Goal: Information Seeking & Learning: Learn about a topic

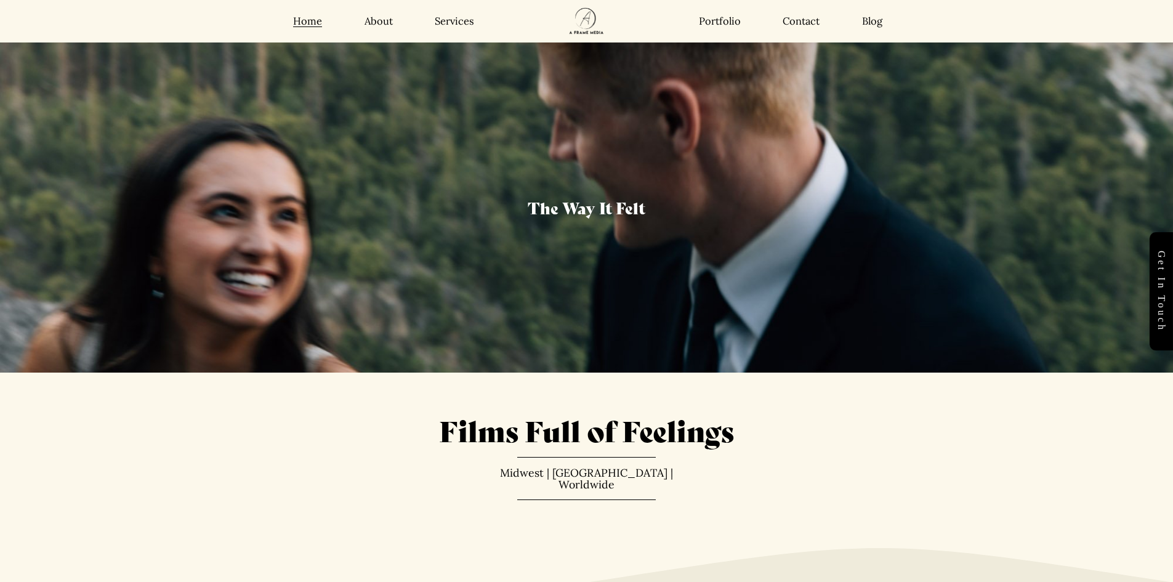
click at [367, 20] on link "About" at bounding box center [378, 21] width 28 height 13
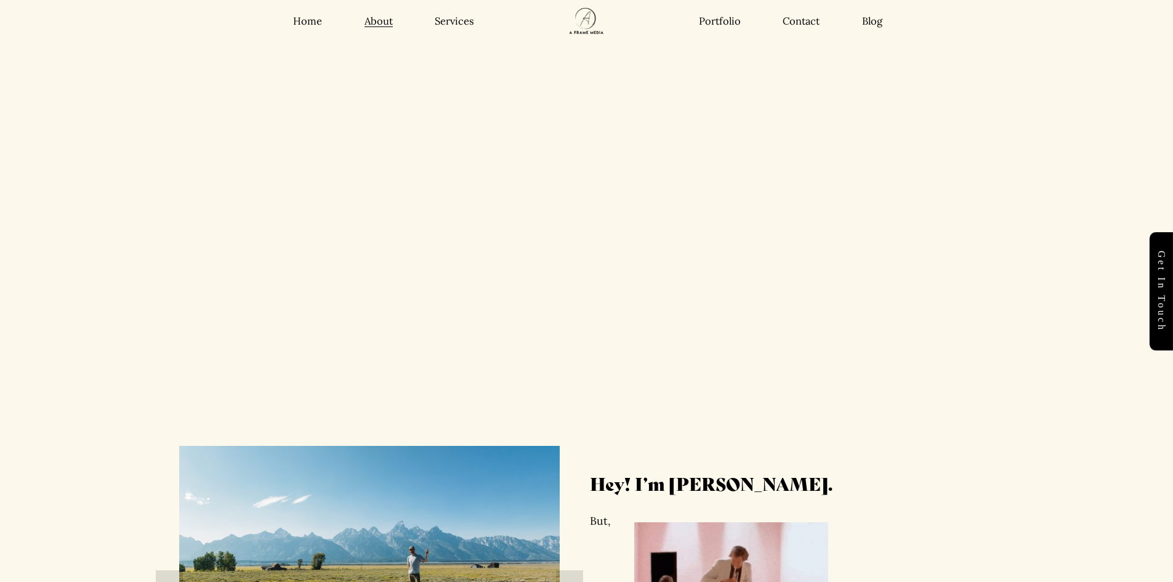
click at [455, 24] on link "Services" at bounding box center [454, 21] width 39 height 13
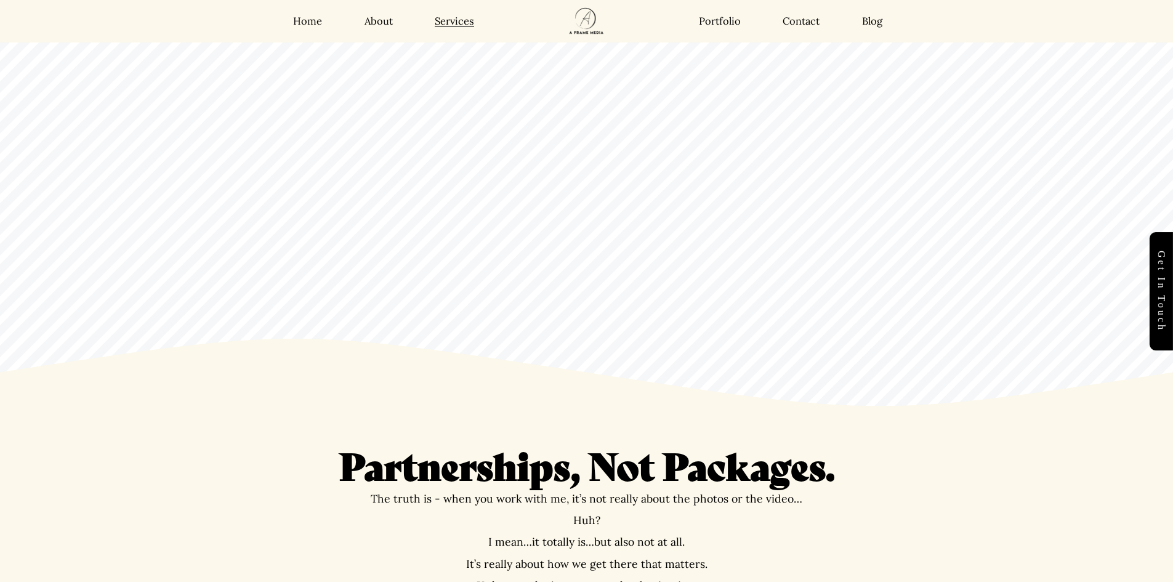
click at [710, 18] on link "Portfolio" at bounding box center [720, 21] width 42 height 13
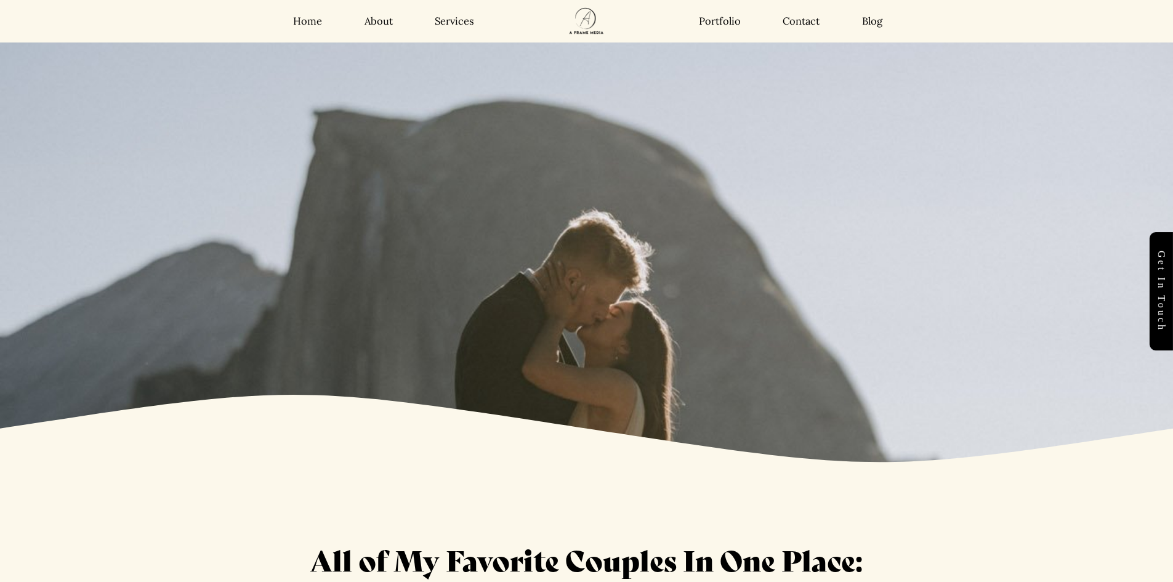
click at [804, 19] on link "Contact" at bounding box center [800, 21] width 37 height 13
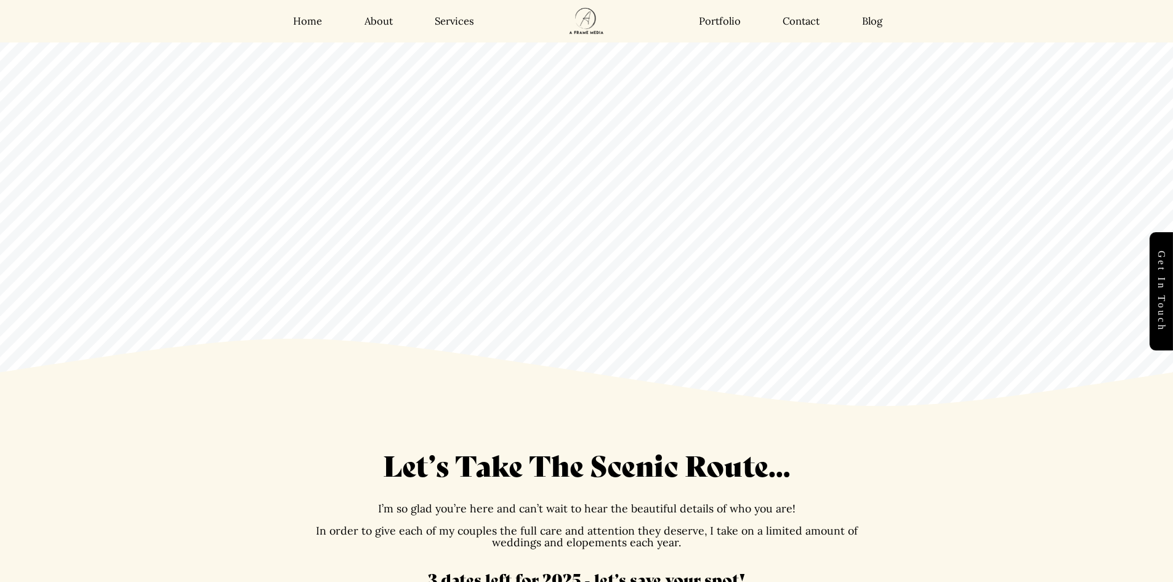
click at [881, 23] on link "Blog" at bounding box center [872, 21] width 20 height 13
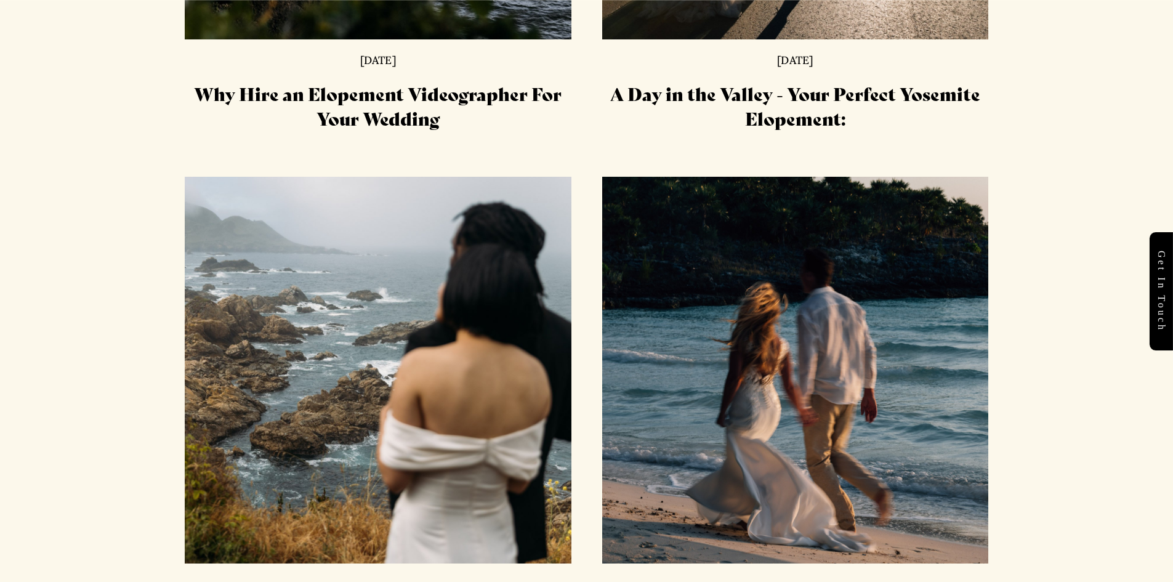
scroll to position [1295, 0]
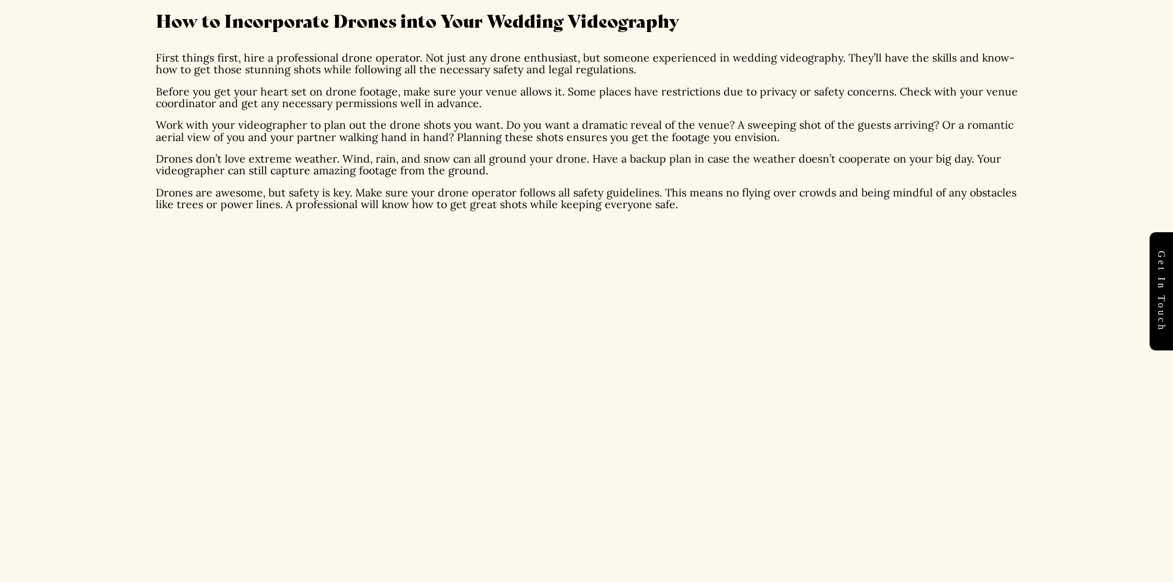
scroll to position [1046, 0]
